Goal: Find specific page/section: Find specific page/section

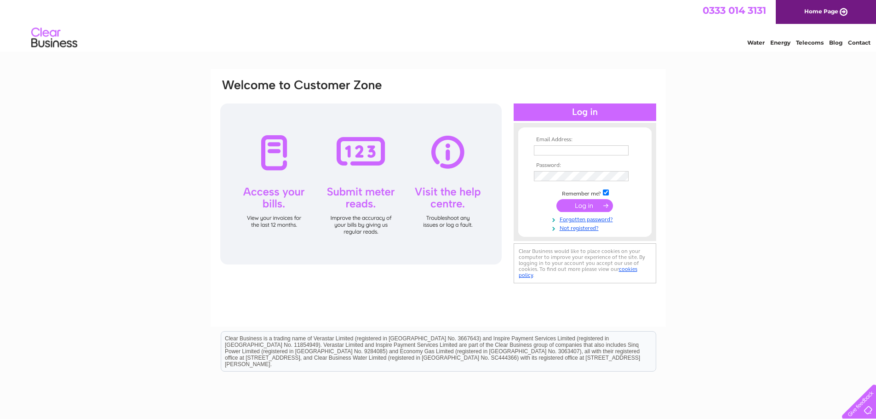
click at [547, 147] on input "text" at bounding box center [581, 150] width 95 height 10
type input "info@activkidsuk.com"
click at [584, 208] on input "submit" at bounding box center [584, 205] width 57 height 13
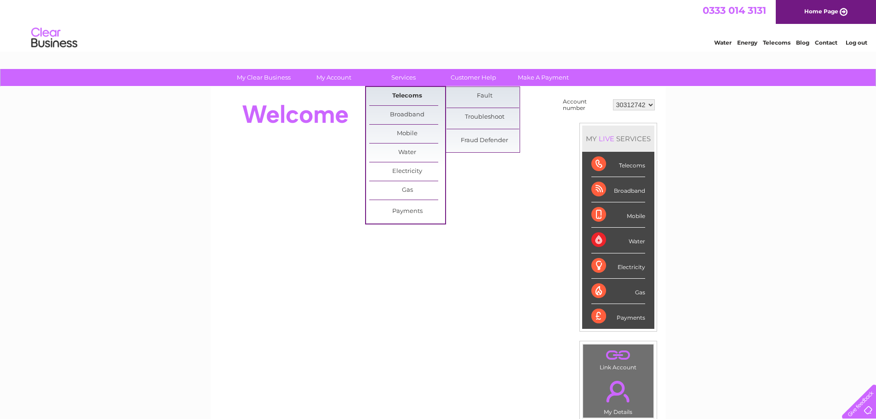
click at [404, 98] on link "Telecoms" at bounding box center [407, 96] width 76 height 18
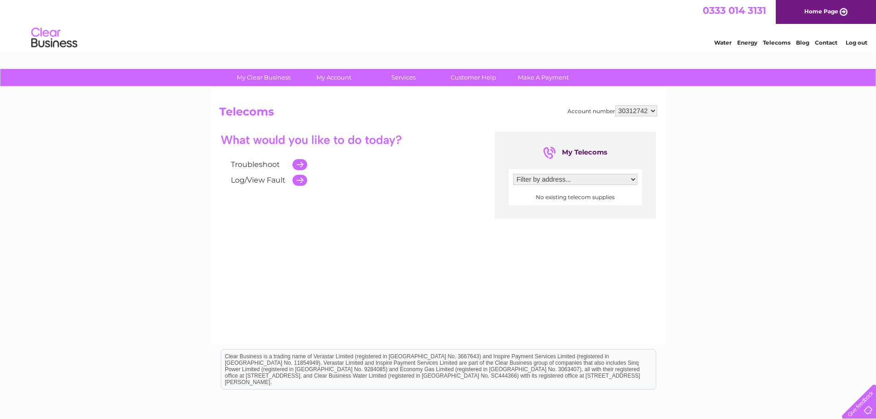
click at [556, 180] on select "Filter by address..." at bounding box center [575, 179] width 124 height 11
click at [470, 79] on link "Customer Help" at bounding box center [473, 77] width 76 height 17
